Goal: Participate in discussion

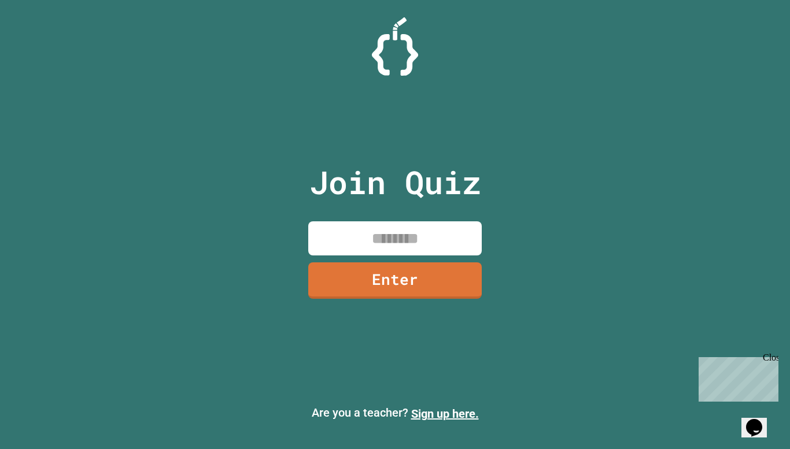
click at [364, 235] on input at bounding box center [394, 238] width 173 height 34
type input "********"
click at [371, 282] on link "Enter" at bounding box center [395, 279] width 168 height 38
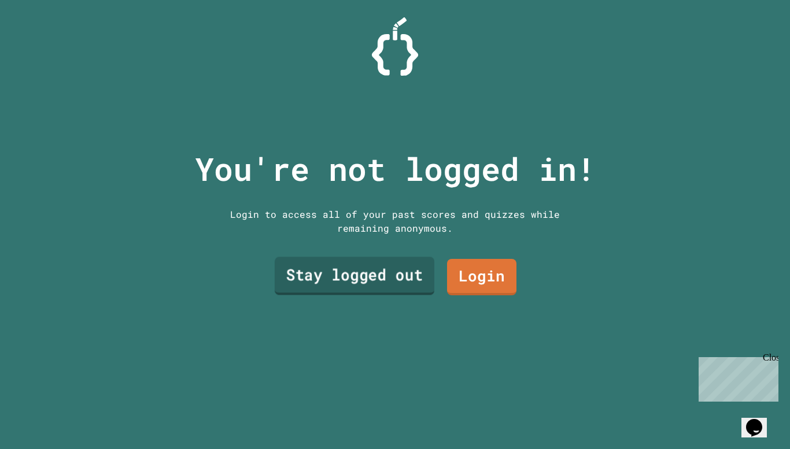
click at [369, 287] on link "Stay logged out" at bounding box center [355, 276] width 160 height 38
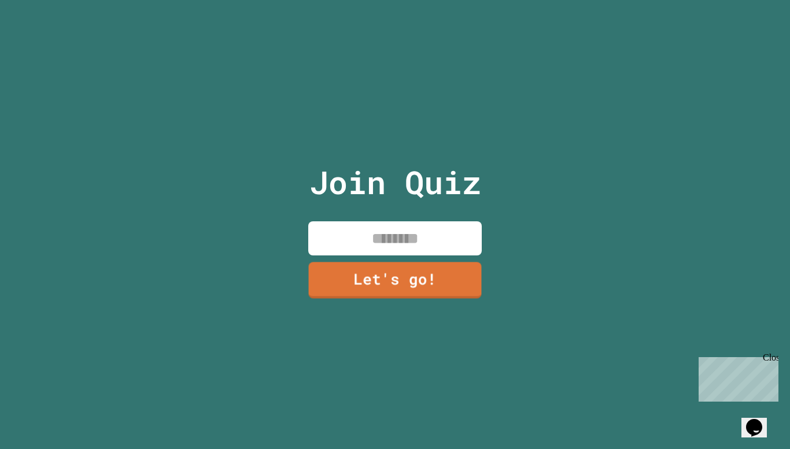
click at [387, 247] on input at bounding box center [394, 238] width 173 height 34
type input "******"
click at [387, 269] on link "Let's go!" at bounding box center [395, 280] width 176 height 38
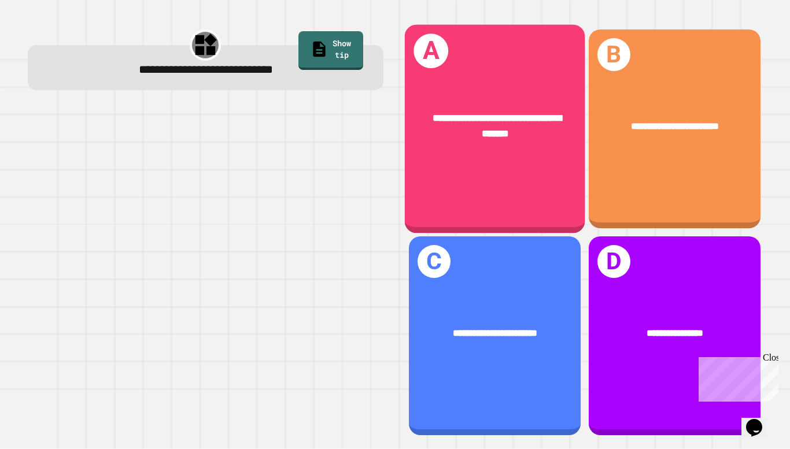
click at [424, 50] on h1 "A" at bounding box center [430, 51] width 35 height 35
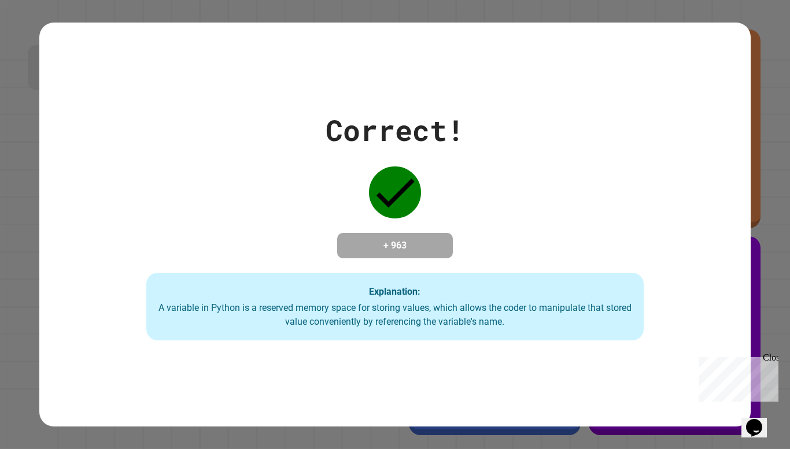
click at [384, 174] on icon at bounding box center [395, 192] width 52 height 52
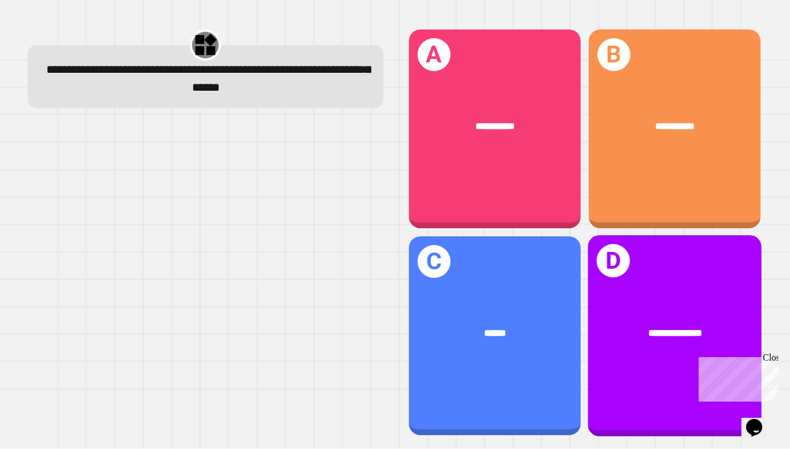
click at [702, 416] on div "Chat with us now!" at bounding box center [735, 421] width 75 height 10
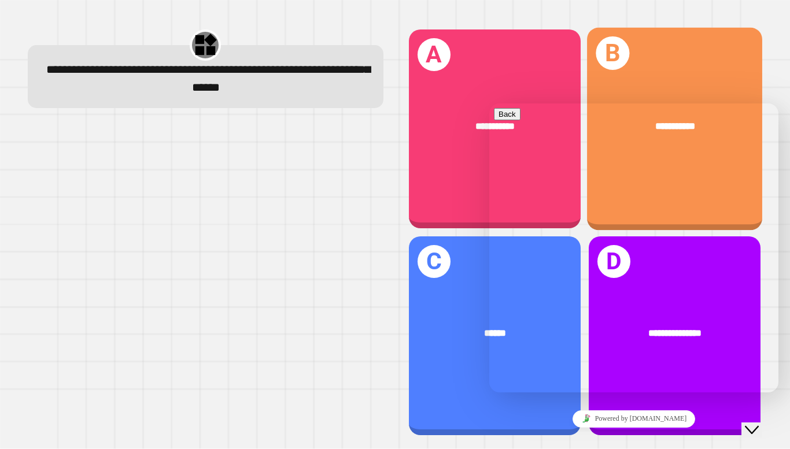
click at [642, 95] on div "**********" at bounding box center [674, 129] width 175 height 203
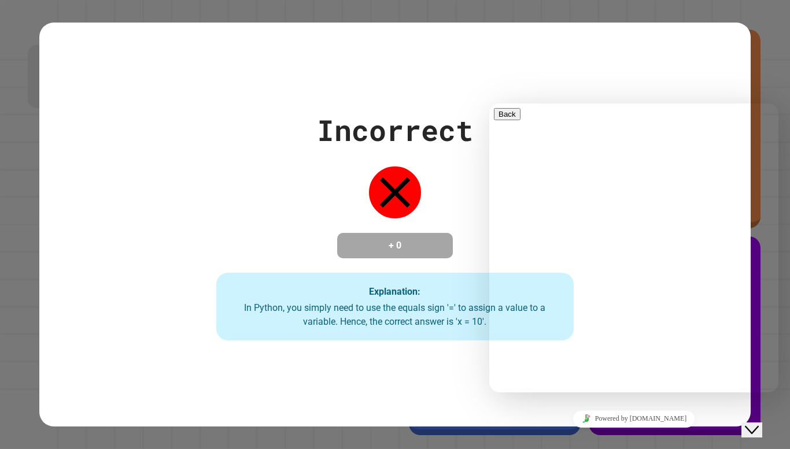
click at [747, 423] on div "Close Chat This icon closes the chat window." at bounding box center [752, 430] width 14 height 14
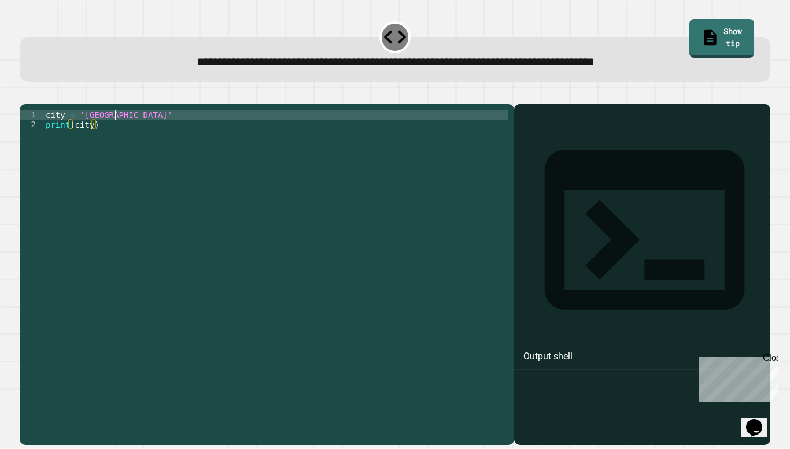
click at [116, 131] on div "city = 'Madrid' print ( city )" at bounding box center [275, 272] width 465 height 324
click at [110, 134] on div "city = 'Madrid' print ( city )" at bounding box center [275, 272] width 465 height 324
click at [25, 95] on icon "button" at bounding box center [25, 95] width 0 height 0
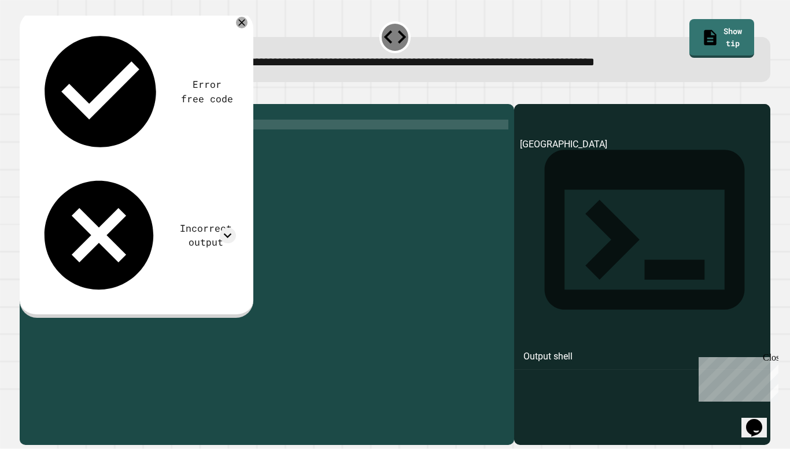
click at [68, 143] on div "city = 'london' print ( city )" at bounding box center [275, 272] width 465 height 324
click at [25, 95] on button "button" at bounding box center [25, 95] width 0 height 0
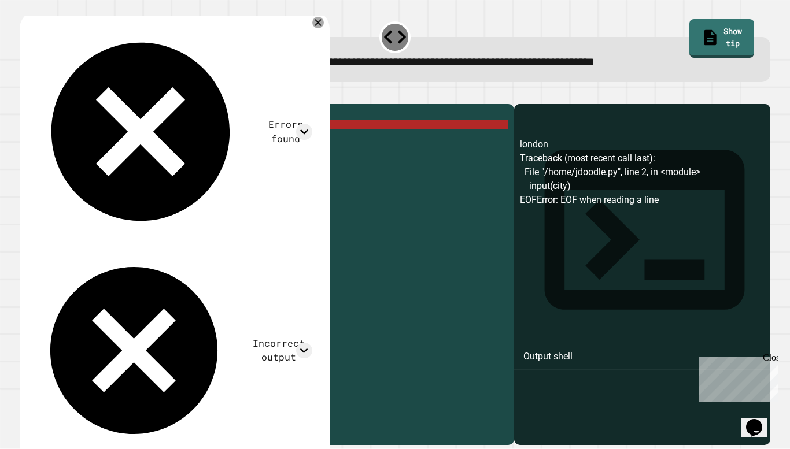
click at [67, 142] on div "city = 'london' input ( city )" at bounding box center [275, 272] width 465 height 324
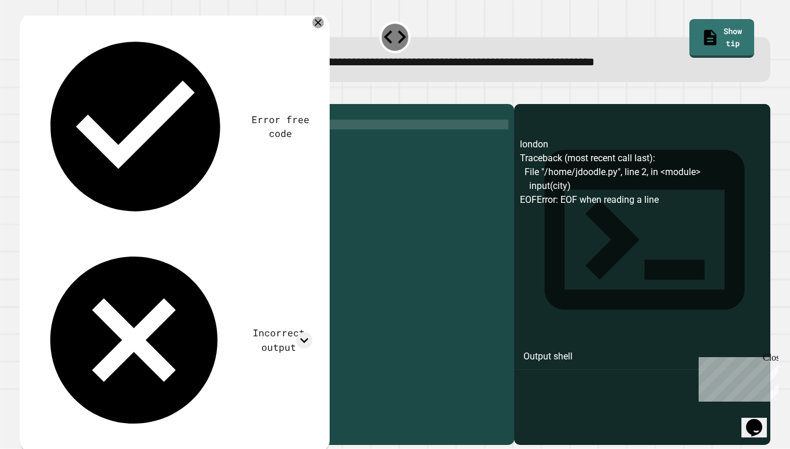
click at [91, 142] on div "city = 'london' print ( city )" at bounding box center [275, 272] width 465 height 324
click at [72, 142] on div "city = 'london' print ( city )" at bounding box center [275, 272] width 465 height 324
click at [97, 146] on div "city = 'london' print ( "city)" at bounding box center [275, 272] width 465 height 324
click at [96, 140] on div "city = 'london' print ( "city)" at bounding box center [275, 272] width 465 height 324
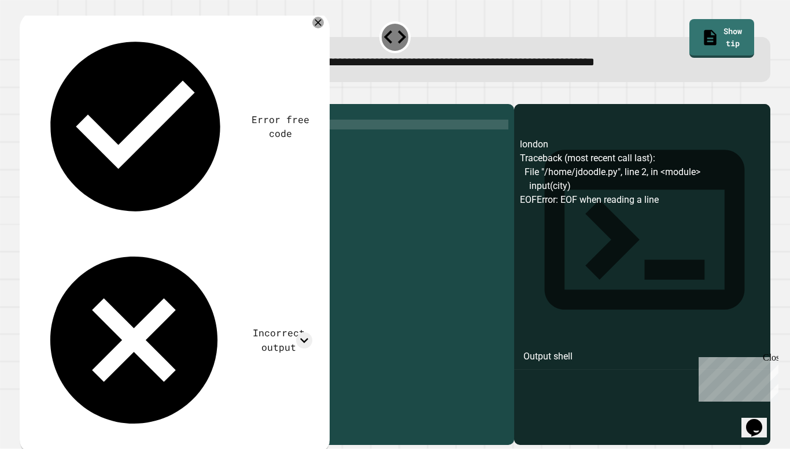
scroll to position [0, 7]
click at [25, 95] on icon "button" at bounding box center [25, 95] width 0 height 0
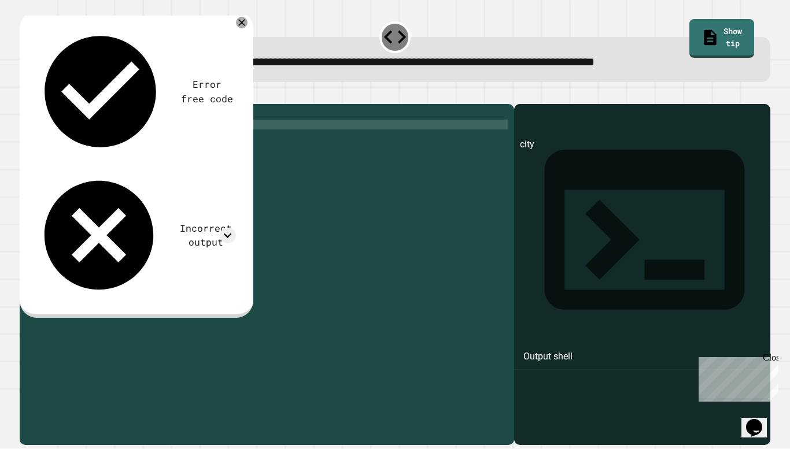
click at [100, 139] on div "city = 'london' print ( "city" )" at bounding box center [275, 272] width 465 height 324
click at [102, 143] on div "city = 'london' print ( input )" at bounding box center [275, 272] width 465 height 324
type textarea "**********"
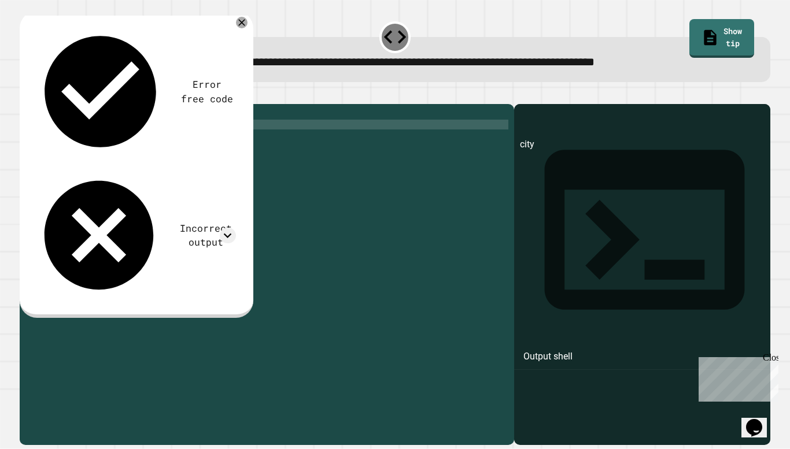
click at [25, 95] on button "button" at bounding box center [25, 95] width 0 height 0
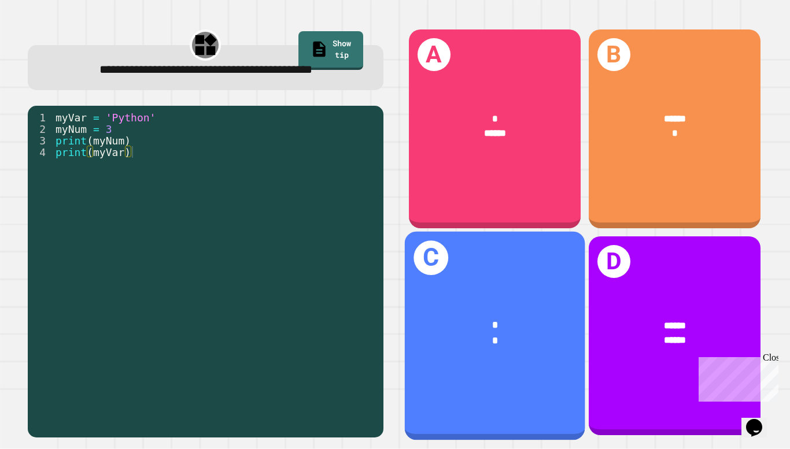
click at [472, 254] on div "C * *" at bounding box center [494, 335] width 180 height 209
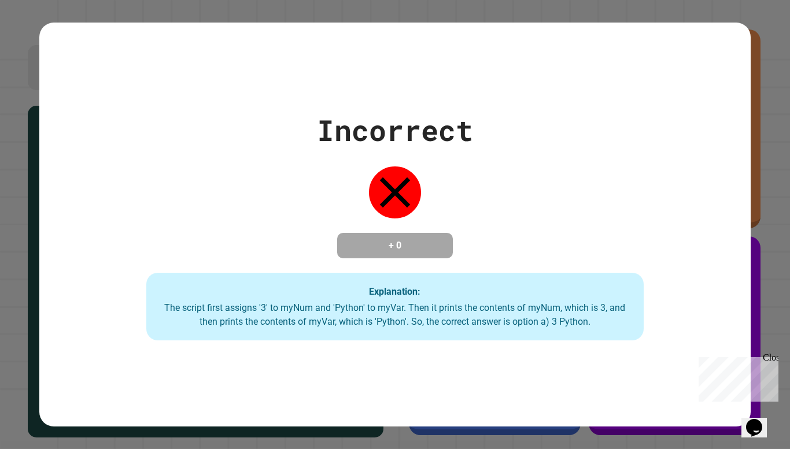
click at [469, 251] on div "Incorrect + 0 Explanation: The script first assigns '3' to myNum and 'Python' t…" at bounding box center [394, 225] width 710 height 232
